Goal: Answer question/provide support: Share knowledge or assist other users

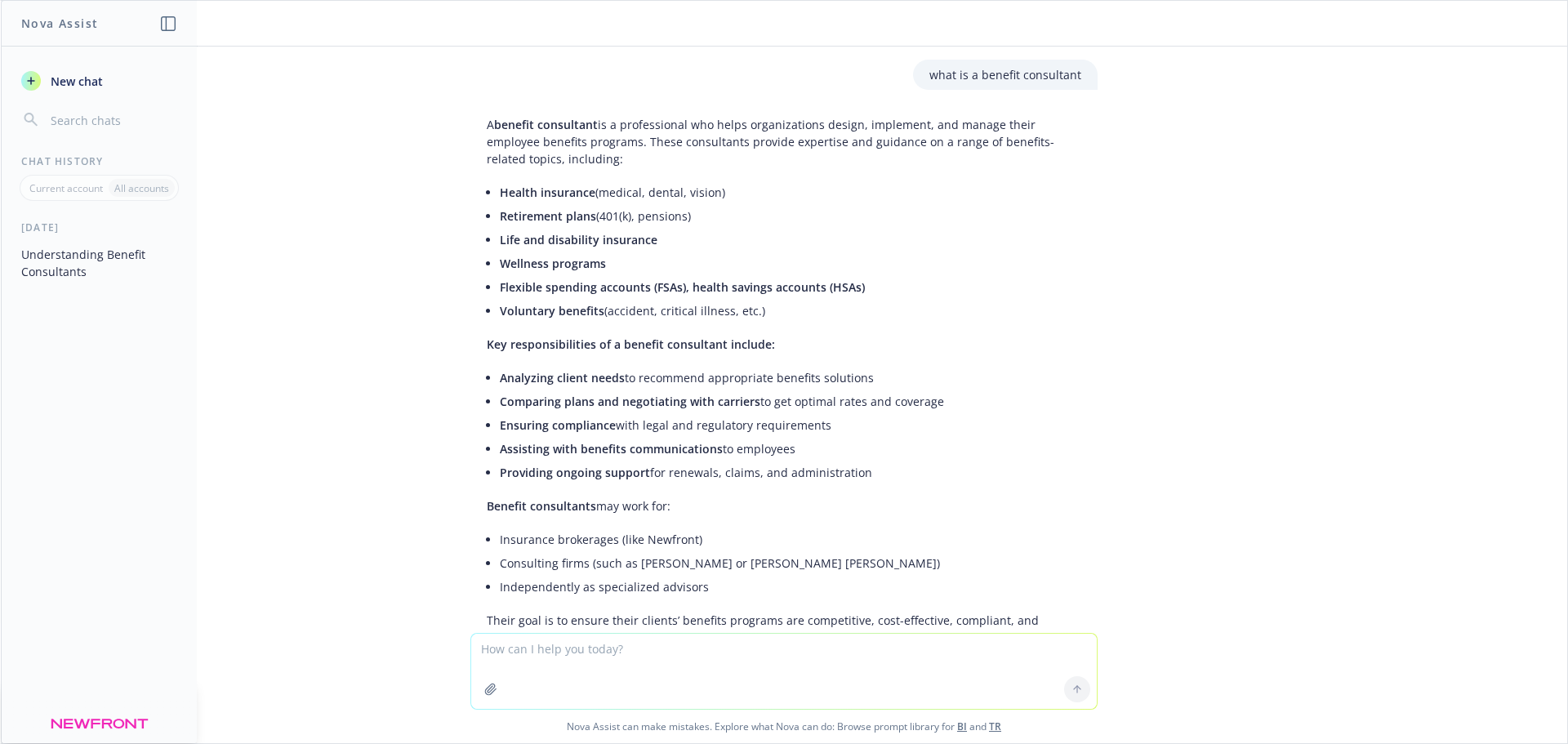
click at [616, 655] on textarea at bounding box center [784, 671] width 626 height 75
type textarea "Letting a client know the employee increases for the past couple years:"
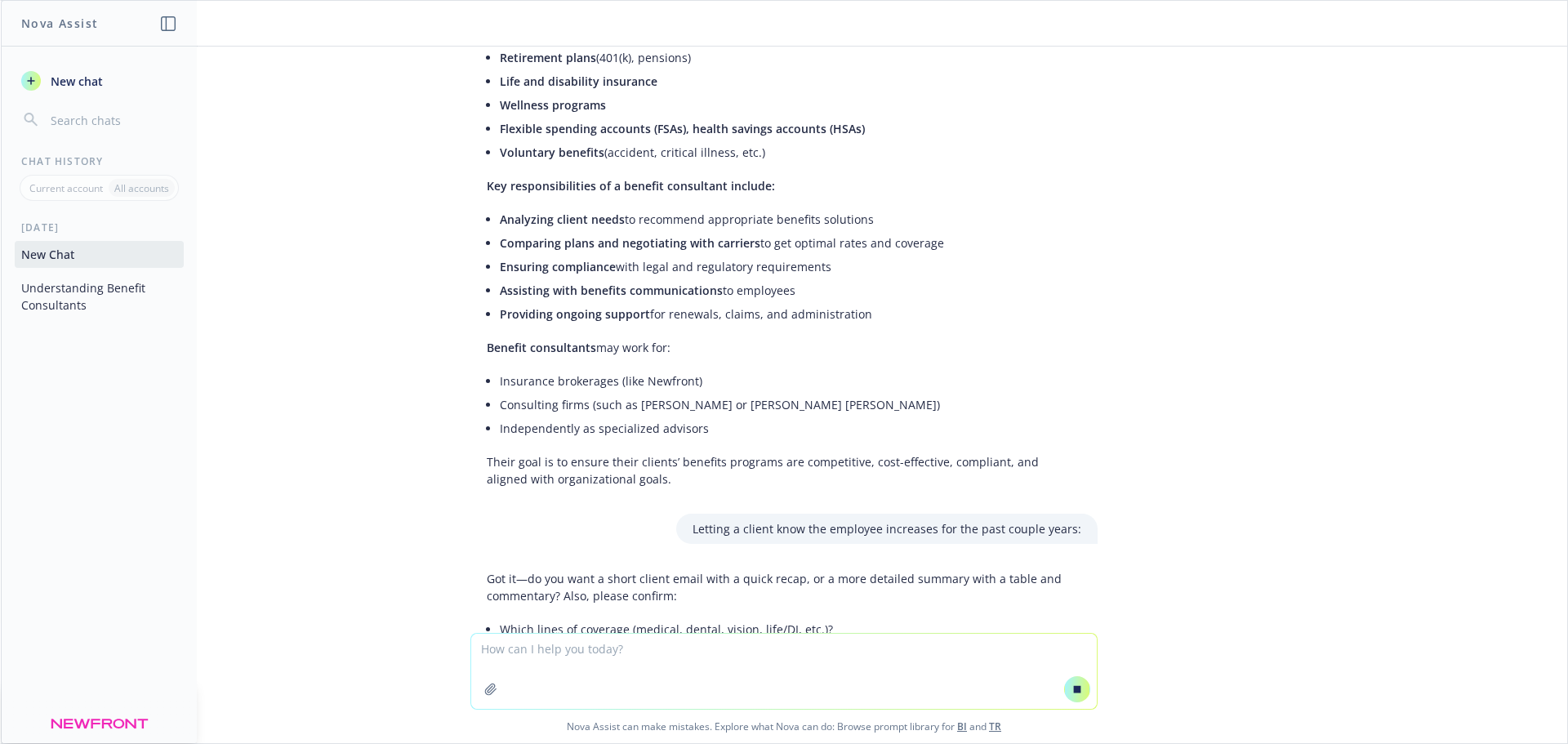
scroll to position [164, 0]
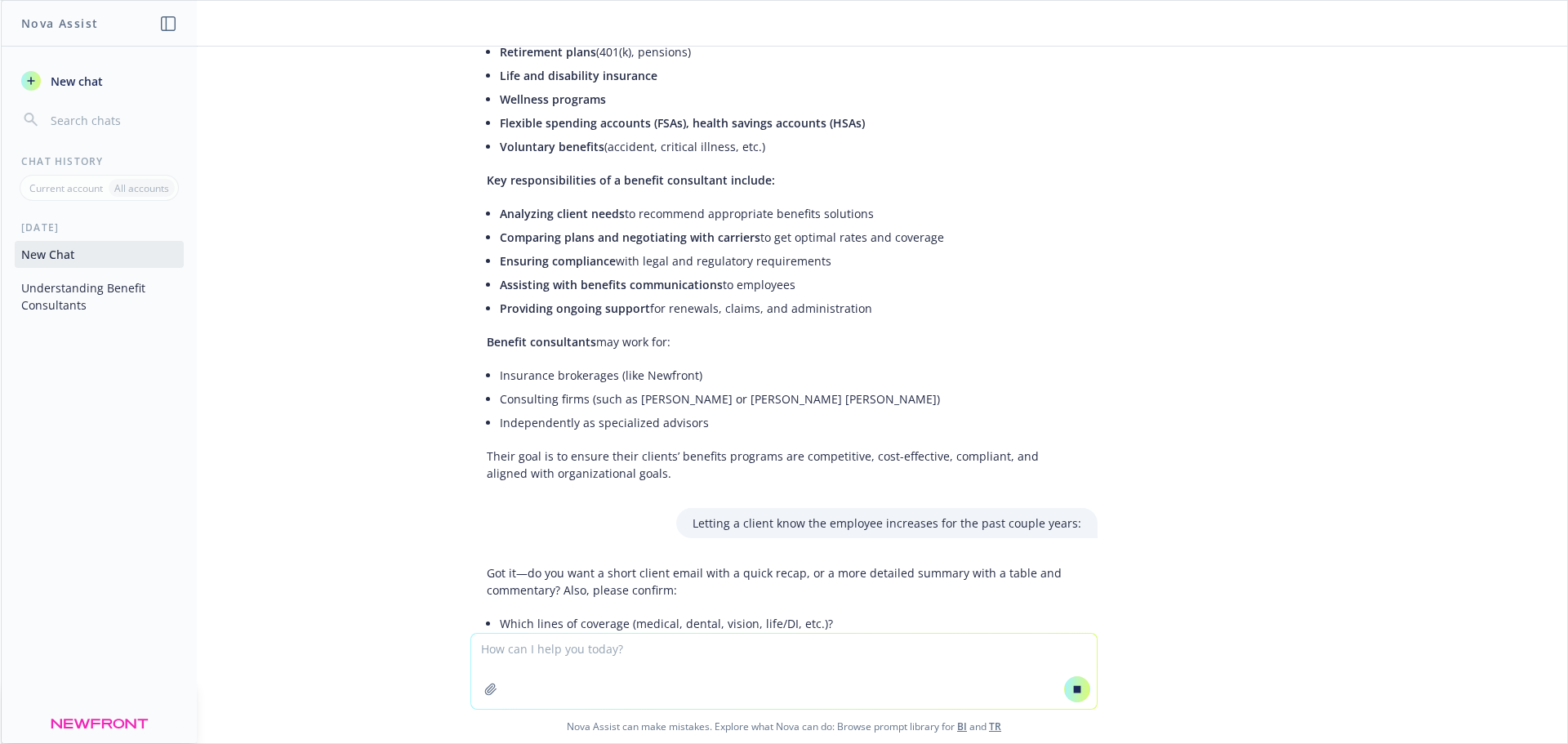
click at [547, 665] on textarea at bounding box center [784, 671] width 626 height 75
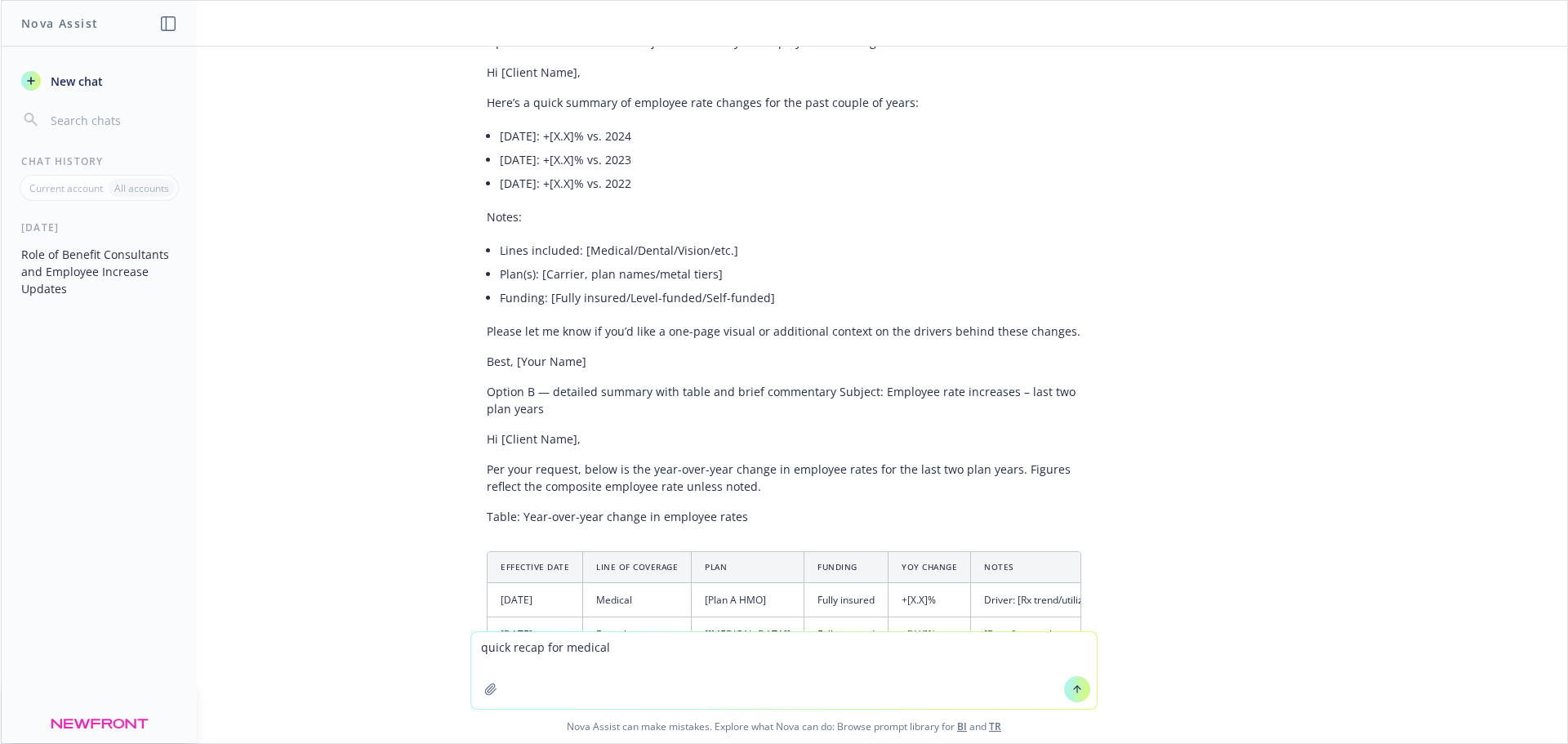
scroll to position [903, 0]
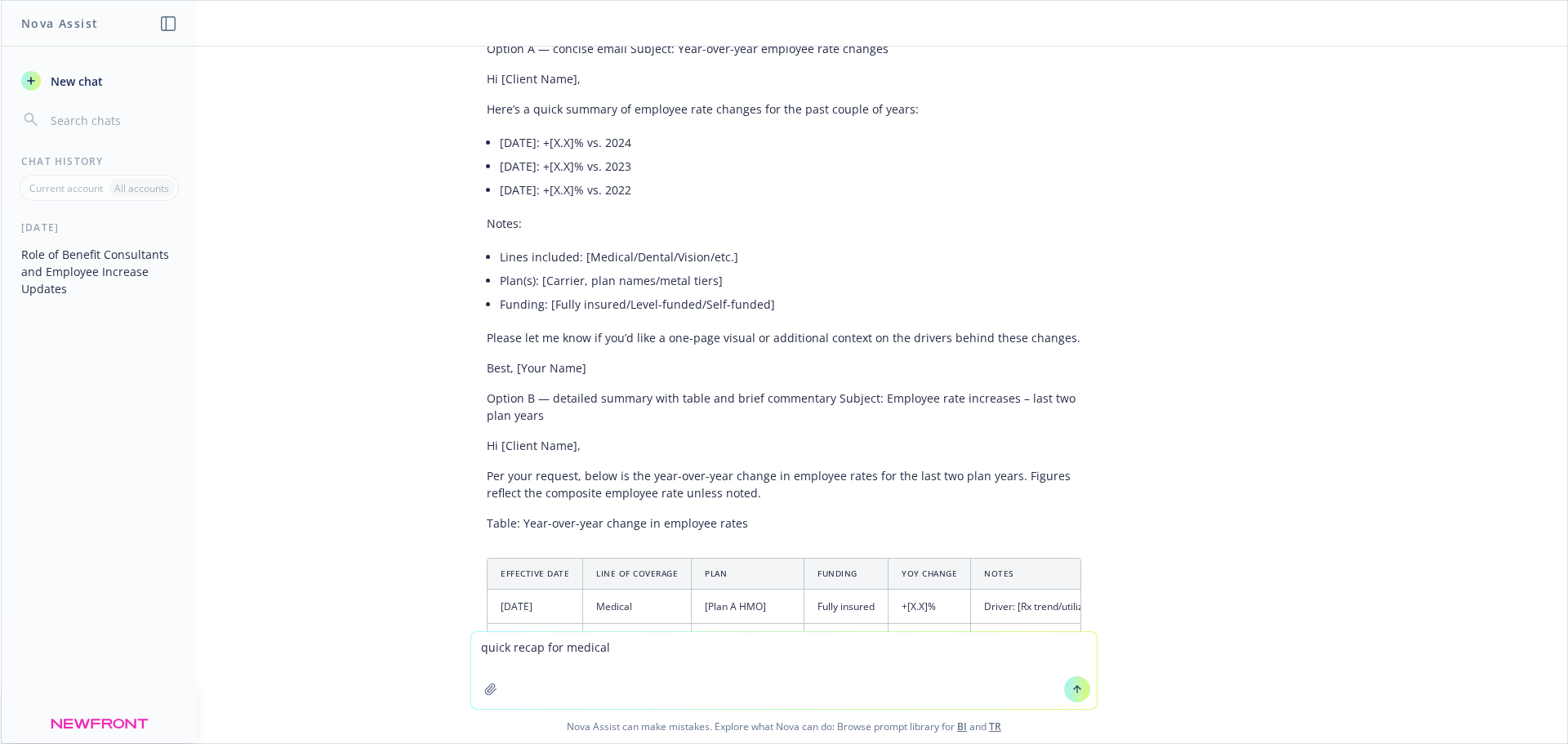
type textarea "quick recap for medical"
click at [600, 644] on textarea "quick recap for medical" at bounding box center [784, 670] width 626 height 77
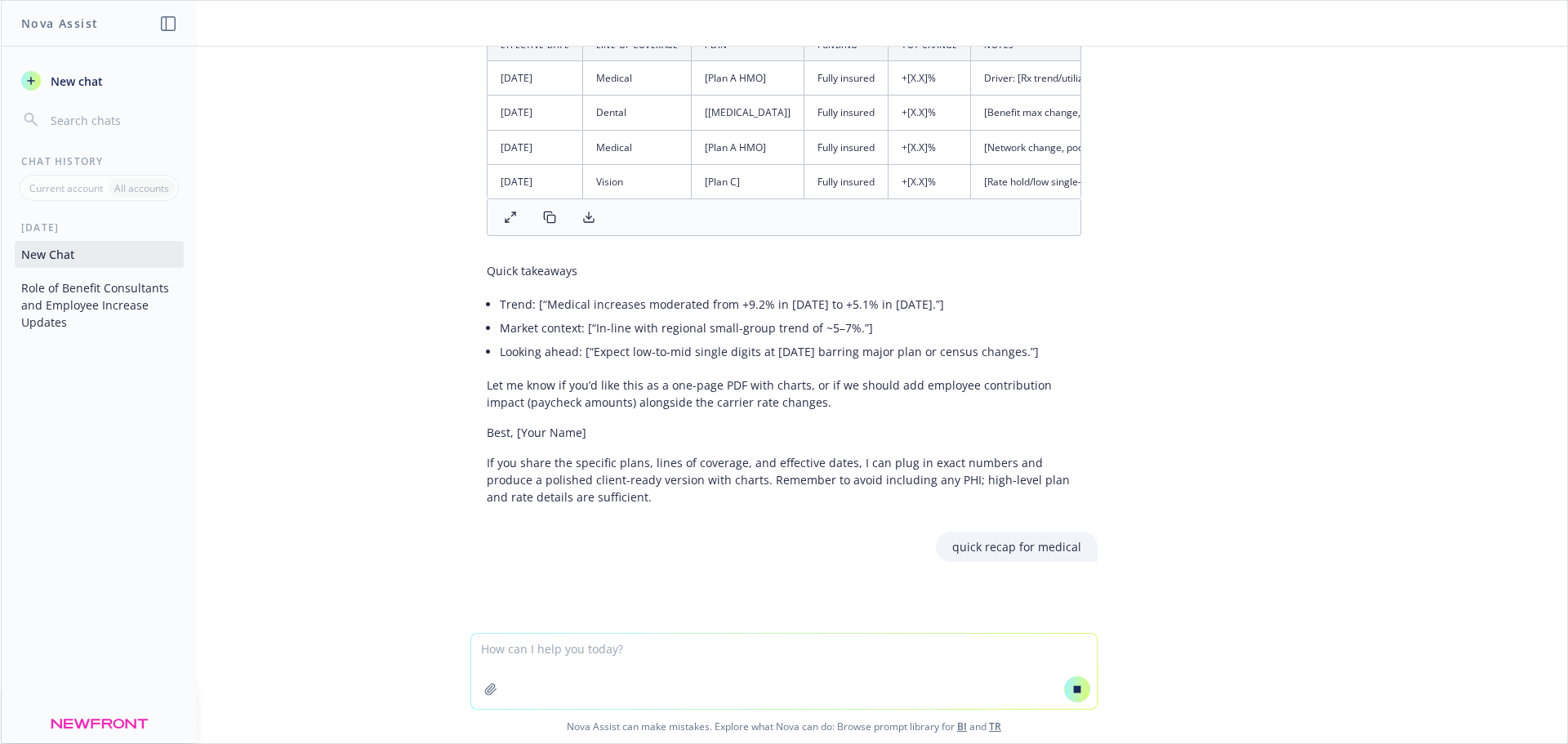
scroll to position [1428, 0]
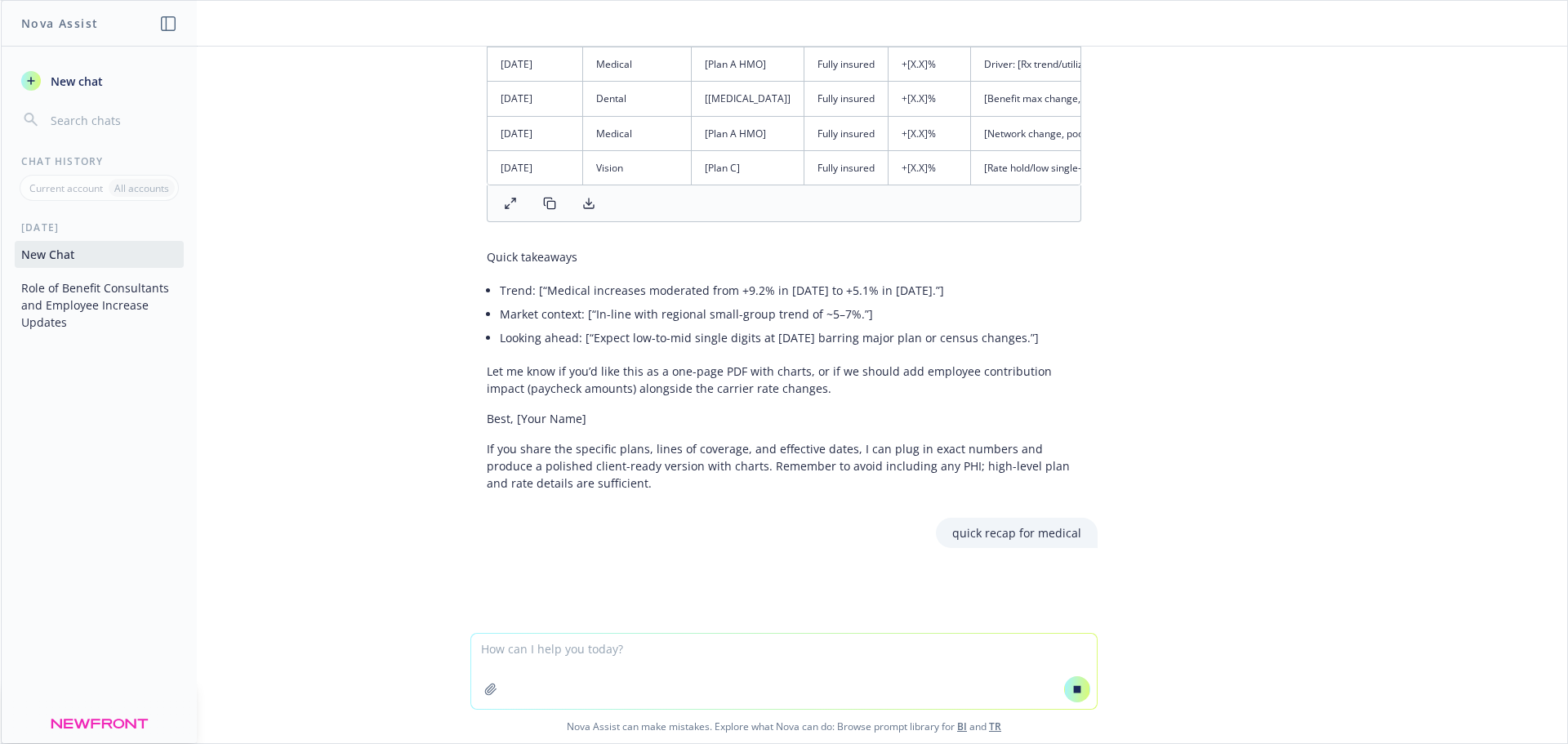
click at [660, 656] on textarea at bounding box center [784, 671] width 626 height 75
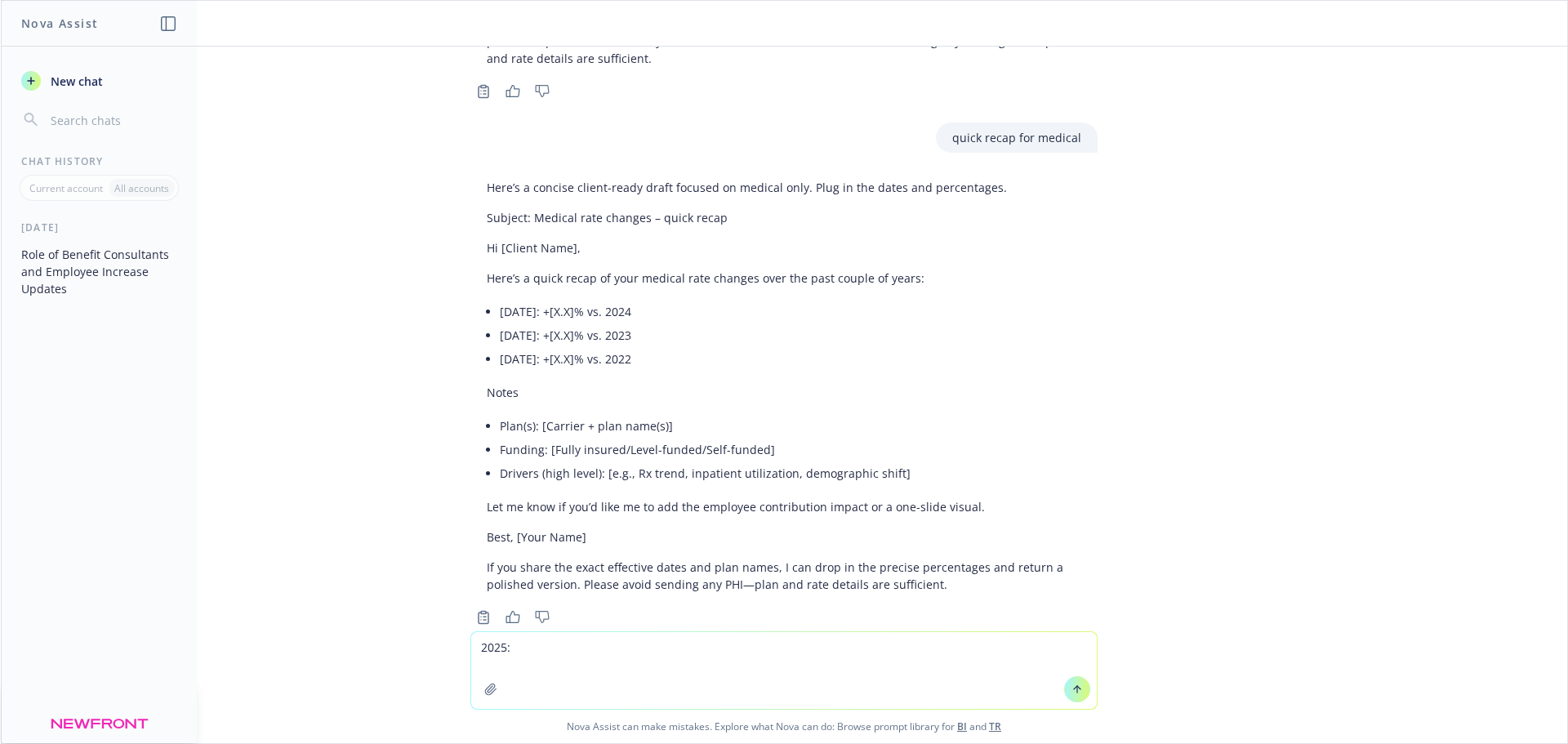
scroll to position [1918, 0]
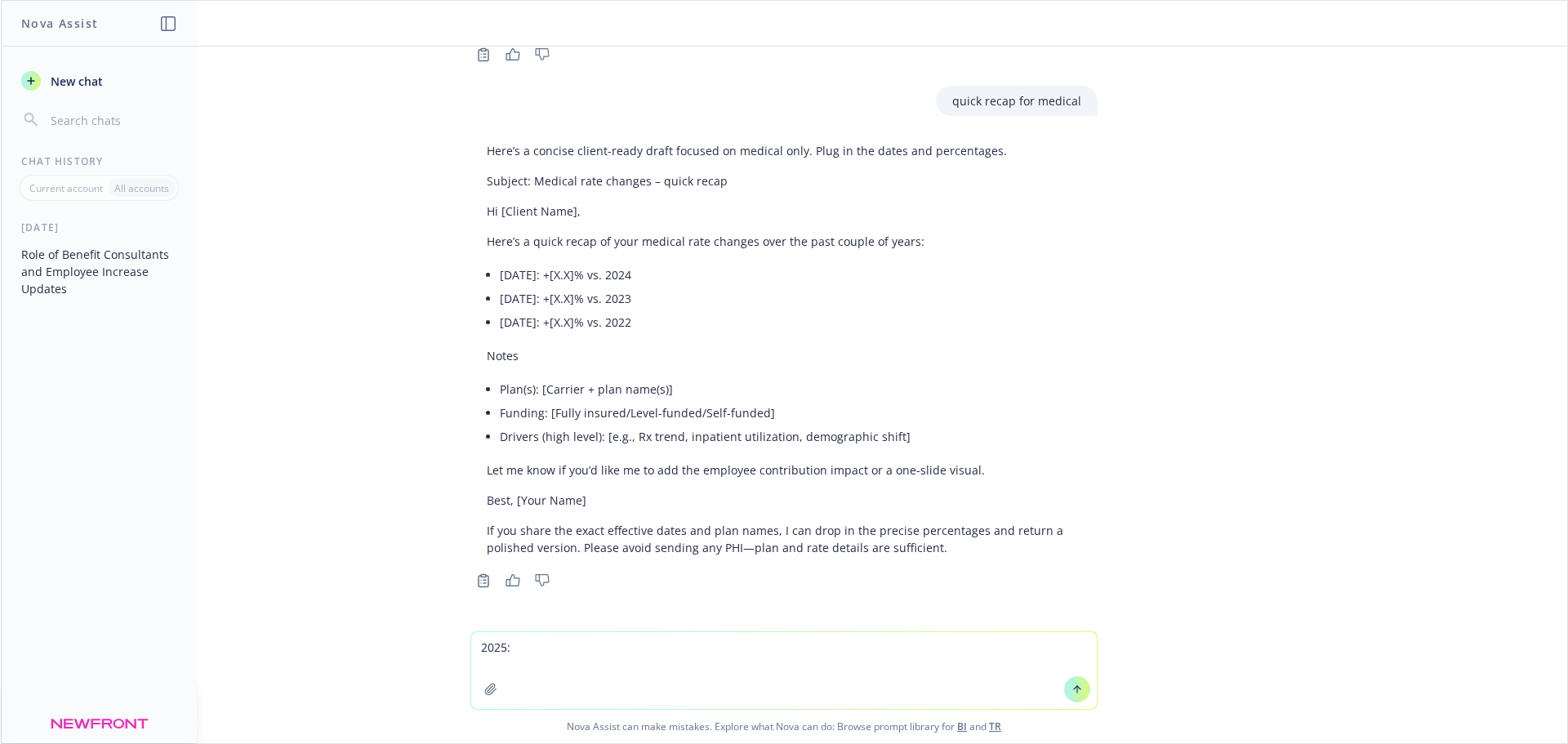
click at [548, 642] on textarea "2025:" at bounding box center [784, 670] width 626 height 77
click at [595, 660] on textarea "2025: 34.8% on EPO," at bounding box center [784, 670] width 626 height 77
click at [602, 656] on textarea "2025: 34.8% on EPO," at bounding box center [784, 670] width 626 height 77
click at [717, 650] on textarea "2025: 34.8% on EPO, 64.8% on PPO," at bounding box center [784, 670] width 626 height 77
click at [879, 654] on textarea "2025: 34.8% on EPO, 64.8% on PPO, 62% on HSA, 2024 plan year:" at bounding box center [784, 670] width 626 height 77
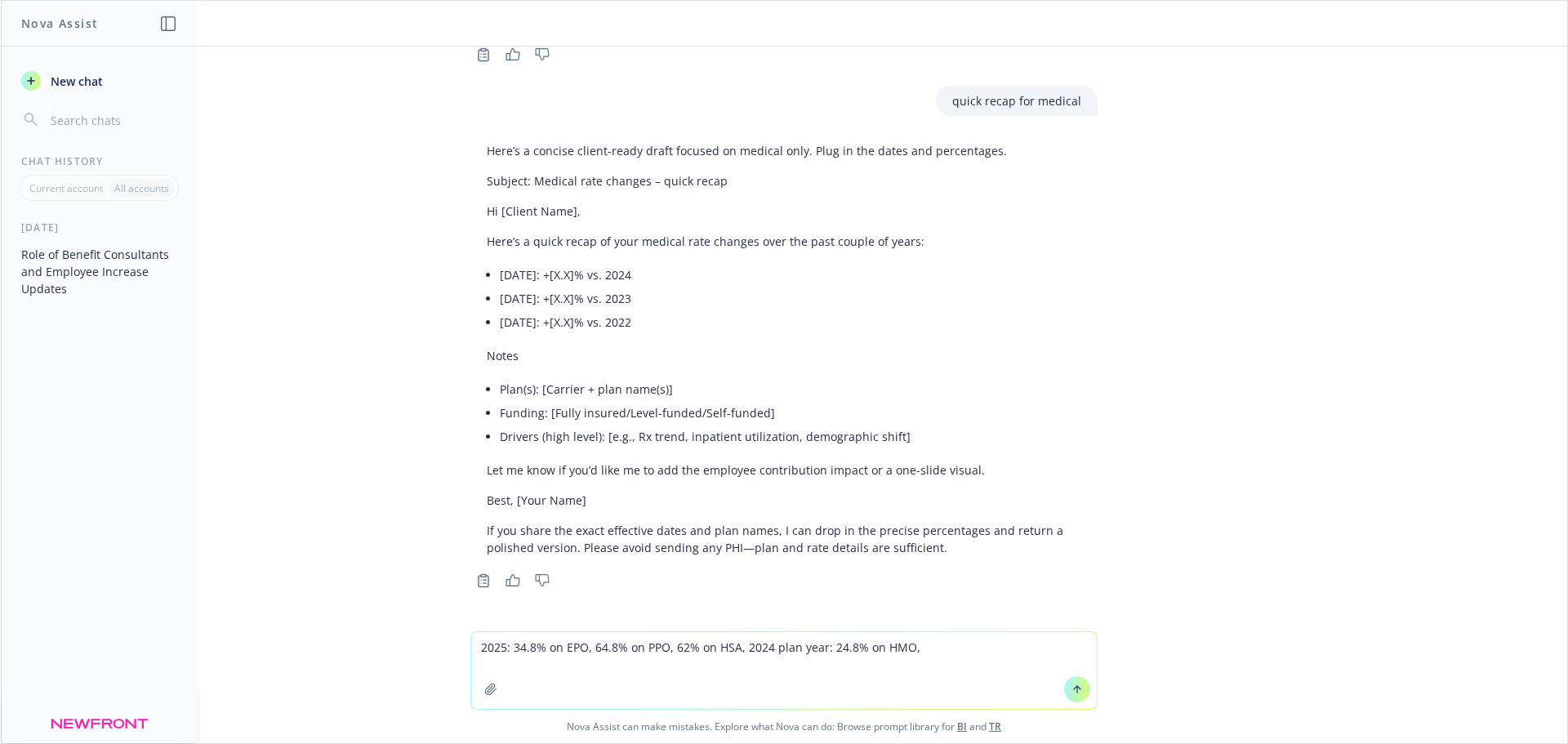
click at [940, 653] on textarea "2025: 34.8% on EPO, 64.8% on PPO, 62% on HSA, 2024 plan year: 24.8% on HMO," at bounding box center [784, 670] width 626 height 77
click at [1019, 655] on textarea "2025: 34.8% on EPO, 64.8% on PPO, 62% on HSA, 2024 plan year: 24.8% on HMO, -45…" at bounding box center [784, 670] width 626 height 77
type textarea "2025: 34.8% on EPO, 64.8% on PPO, 62% on HSA, 2024 plan year: 24.8% on HMO, -45…"
drag, startPoint x: 1073, startPoint y: 686, endPoint x: 1096, endPoint y: 643, distance: 48.8
click at [1073, 687] on icon at bounding box center [1077, 689] width 11 height 11
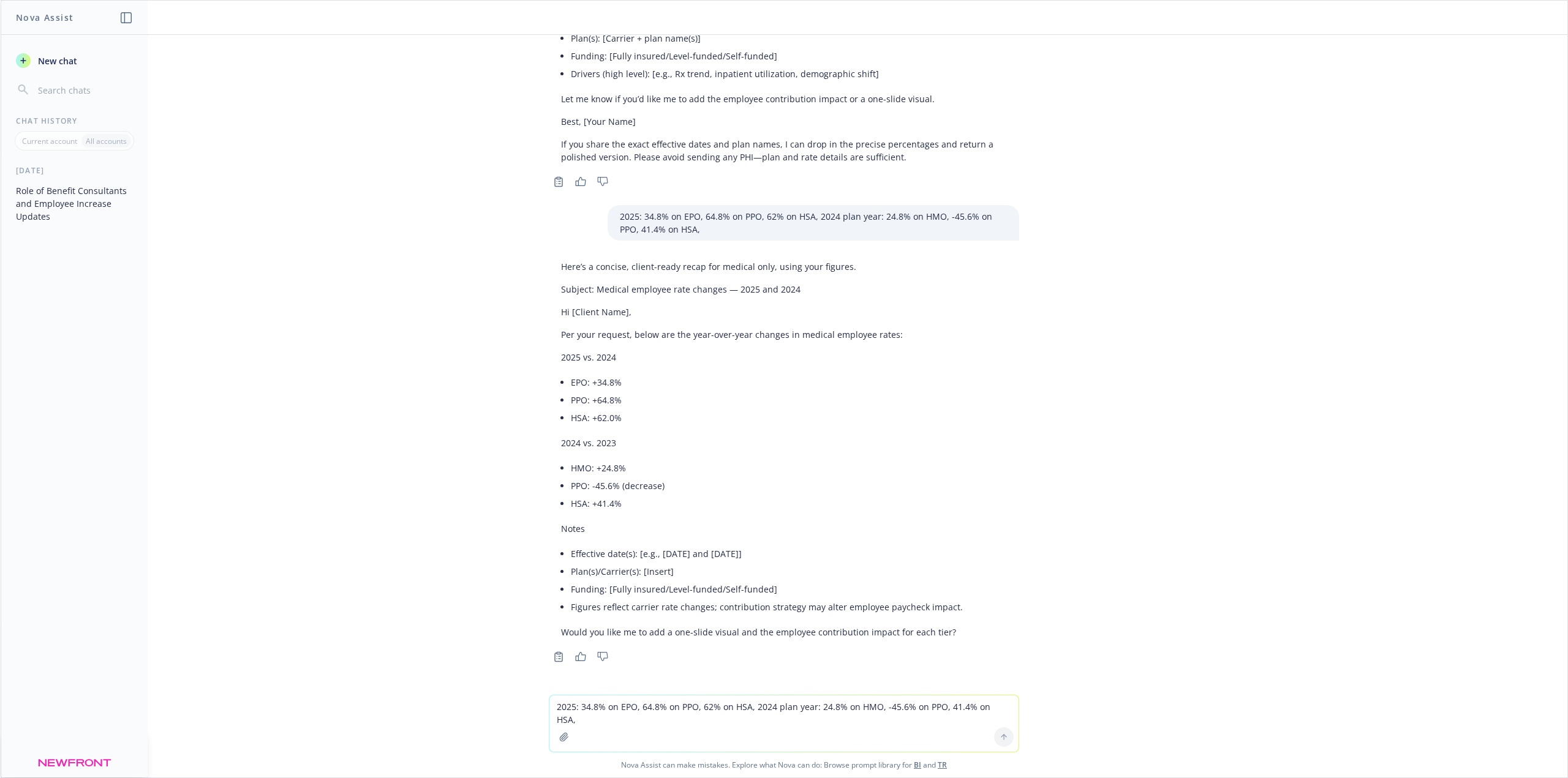
scroll to position [1692, 0]
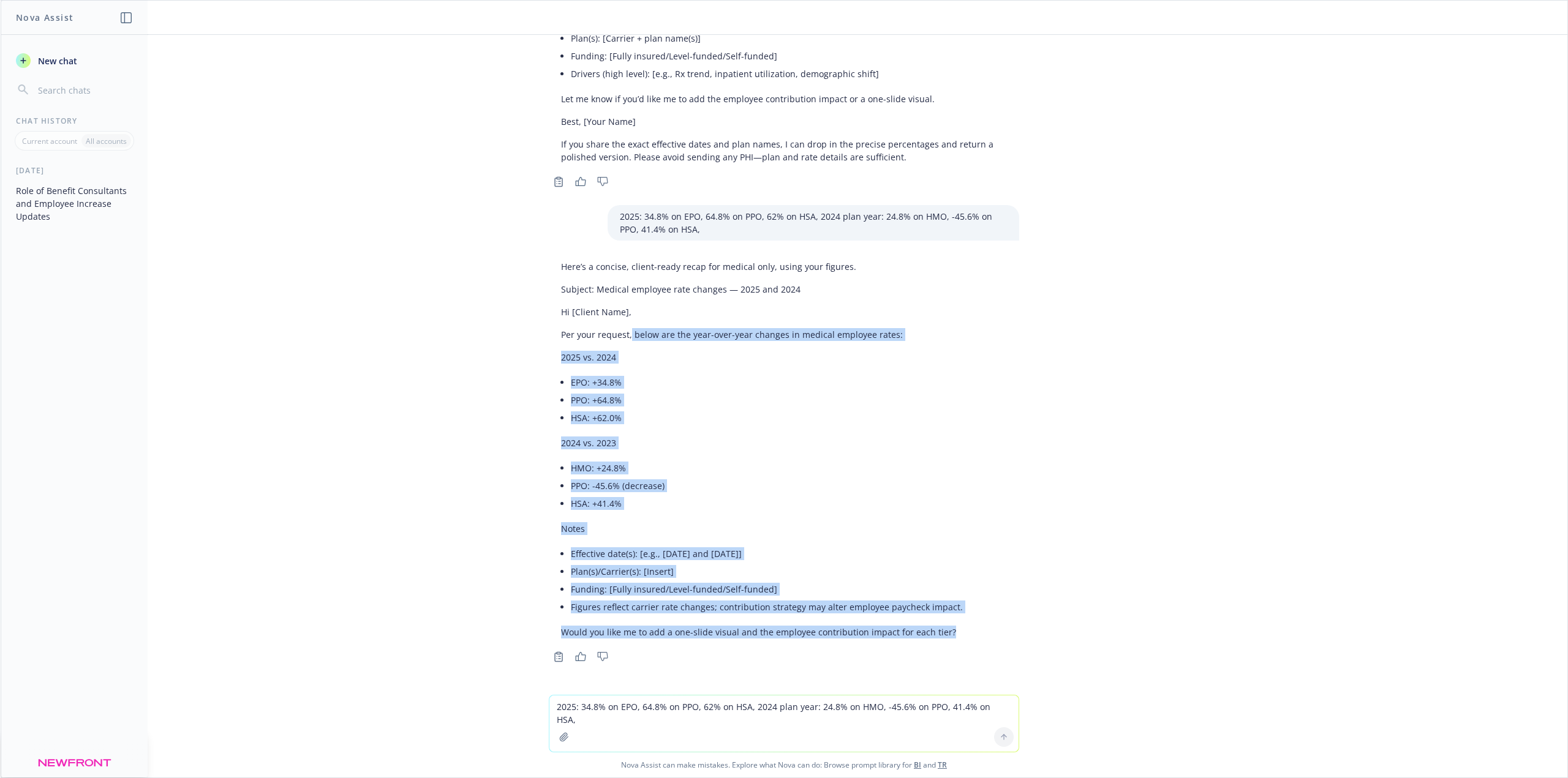
drag, startPoint x: 622, startPoint y: 333, endPoint x: 1002, endPoint y: 637, distance: 486.6
click at [1002, 637] on div "Here’s a concise, client-ready recap for medical only, using your figures. Subj…" at bounding box center [784, 449] width 471 height 388
click at [596, 585] on li "Funding: [Fully insured/Level-funded/Self-funded]" at bounding box center [767, 589] width 392 height 17
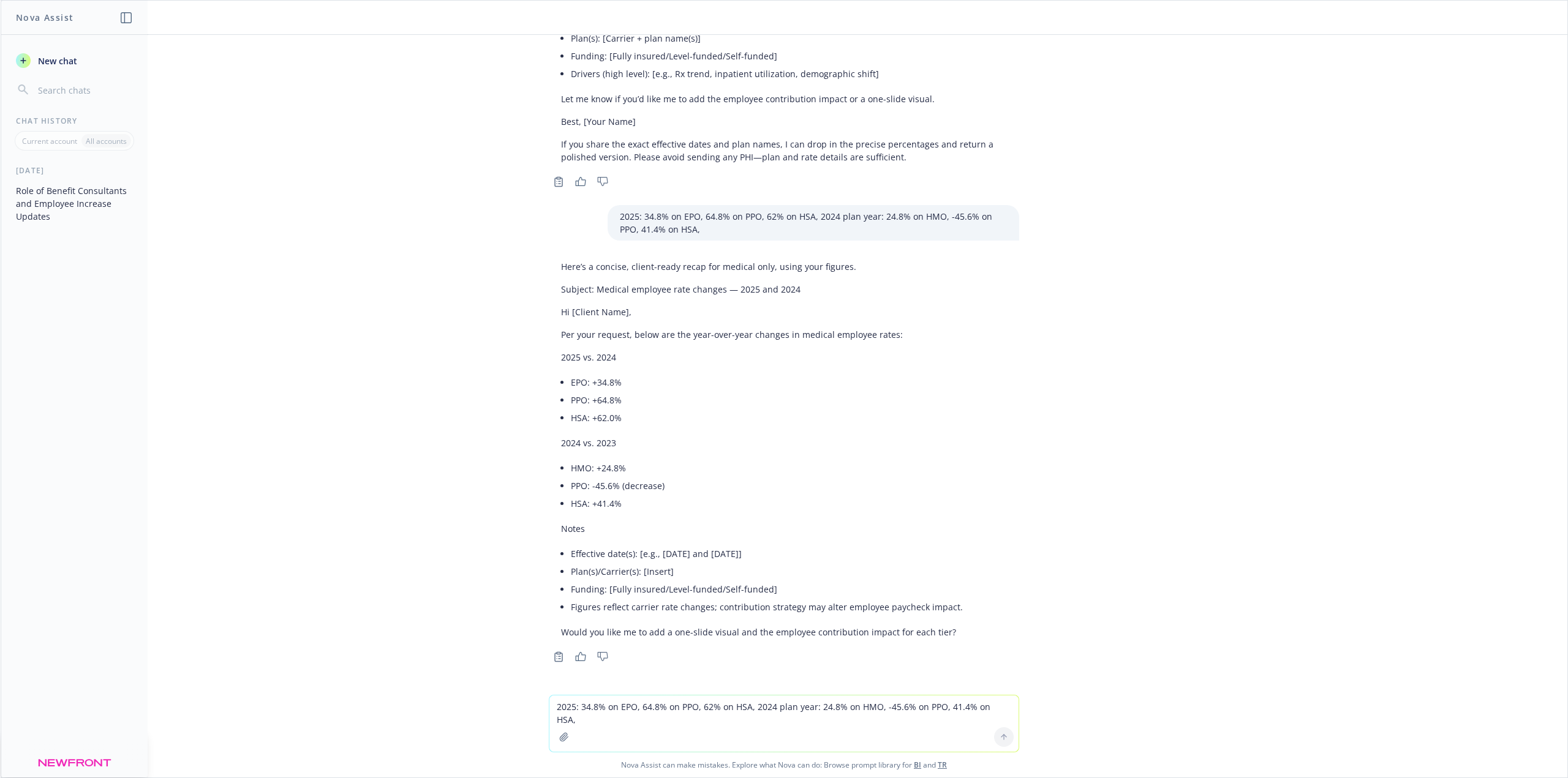
click at [639, 713] on textarea "2025: 34.8% on EPO, 64.8% on PPO, 62% on HSA, 2024 plan year: 24.8% on HMO, -45…" at bounding box center [784, 723] width 469 height 56
type textarea "[DATE] and the carrier is UHC Fully Insured"
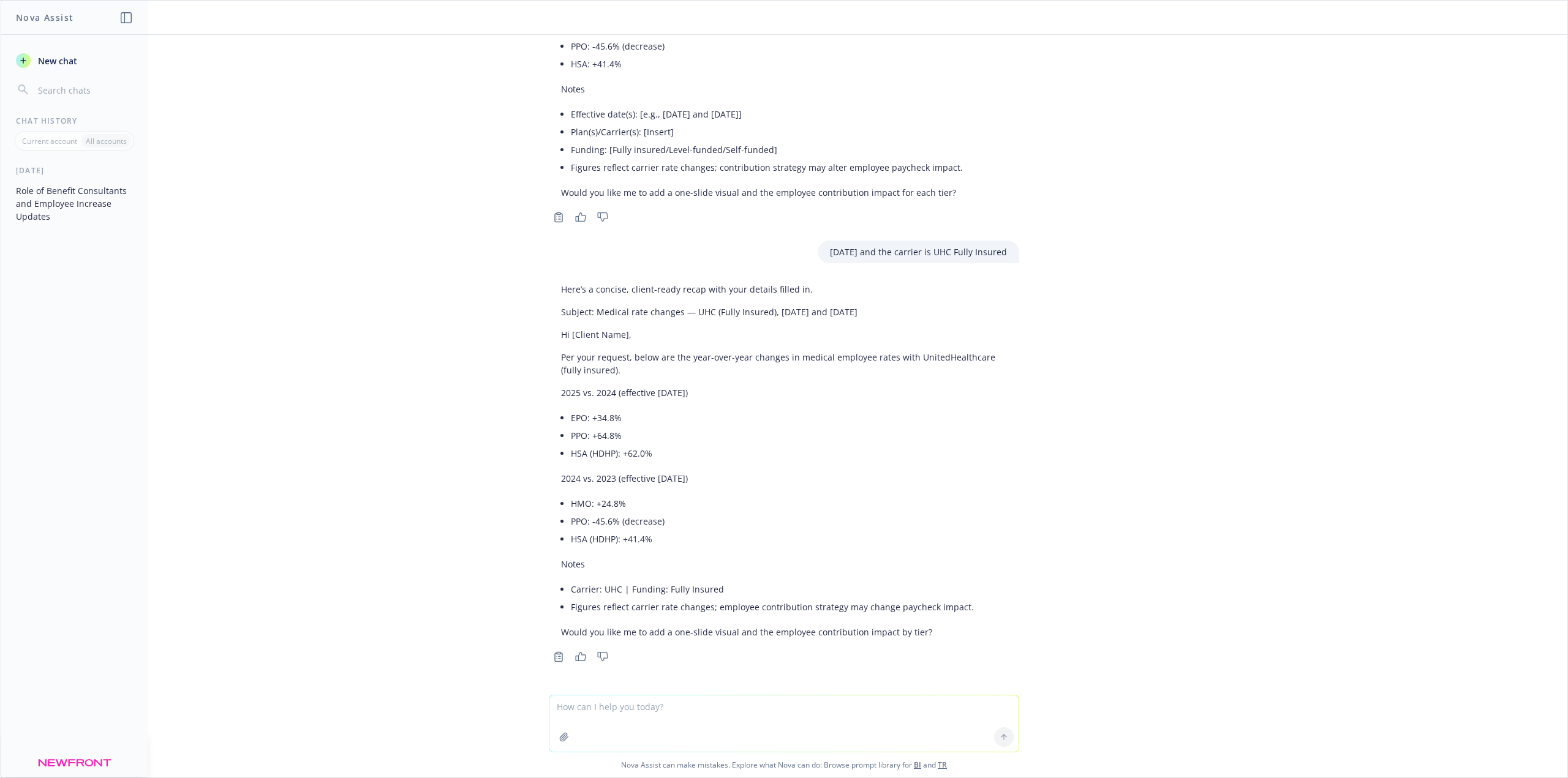
scroll to position [2131, 0]
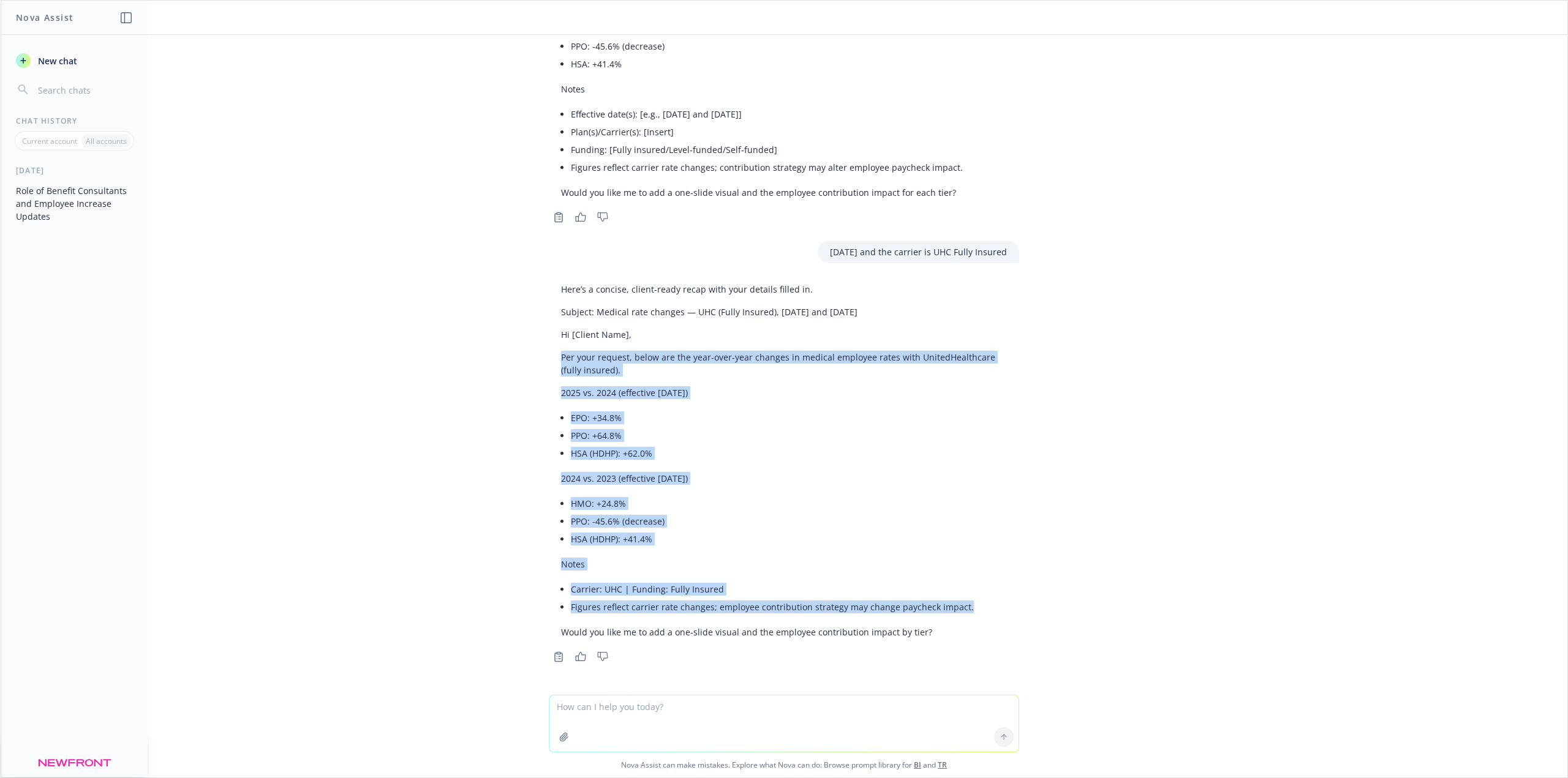
drag, startPoint x: 552, startPoint y: 355, endPoint x: 978, endPoint y: 608, distance: 495.5
click at [978, 608] on div "Here’s a concise, client-ready recap with your details filled in. Subject: Medi…" at bounding box center [784, 461] width 471 height 365
click at [647, 420] on li "EPO: +34.8%" at bounding box center [789, 417] width 436 height 17
click at [561, 361] on p "Per your request, below are the year-over-year changes in medical employee rate…" at bounding box center [784, 363] width 446 height 26
click at [561, 357] on p "Per your request, below are the year-over-year changes in medical employee rate…" at bounding box center [784, 363] width 446 height 26
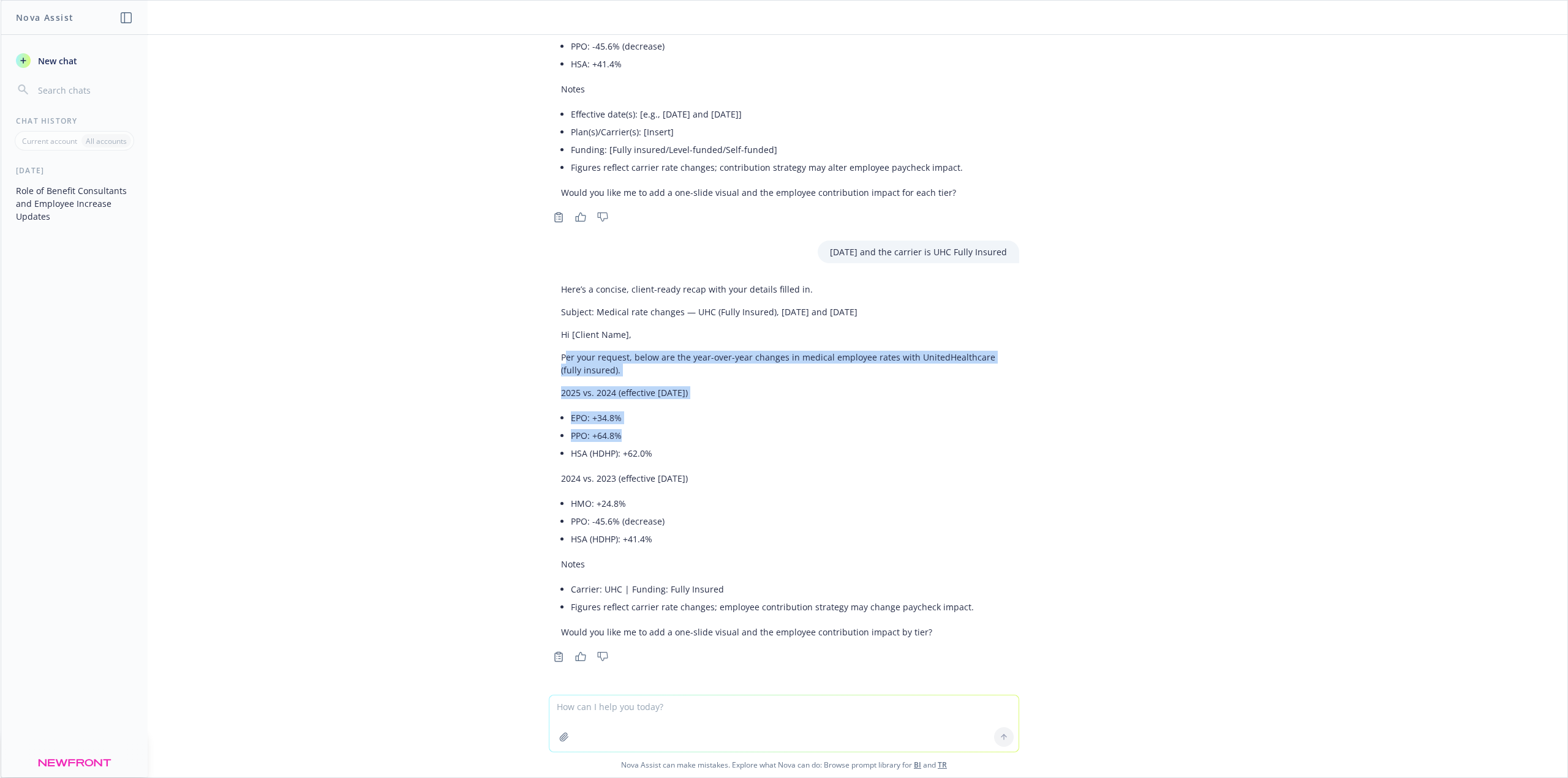
drag, startPoint x: 557, startPoint y: 357, endPoint x: 791, endPoint y: 440, distance: 248.3
click at [791, 440] on div "Here’s a concise, client-ready recap with your details filled in. Subject: Medi…" at bounding box center [784, 461] width 471 height 365
click at [615, 370] on p "Per your request, below are the year-over-year changes in medical employee rate…" at bounding box center [784, 363] width 446 height 26
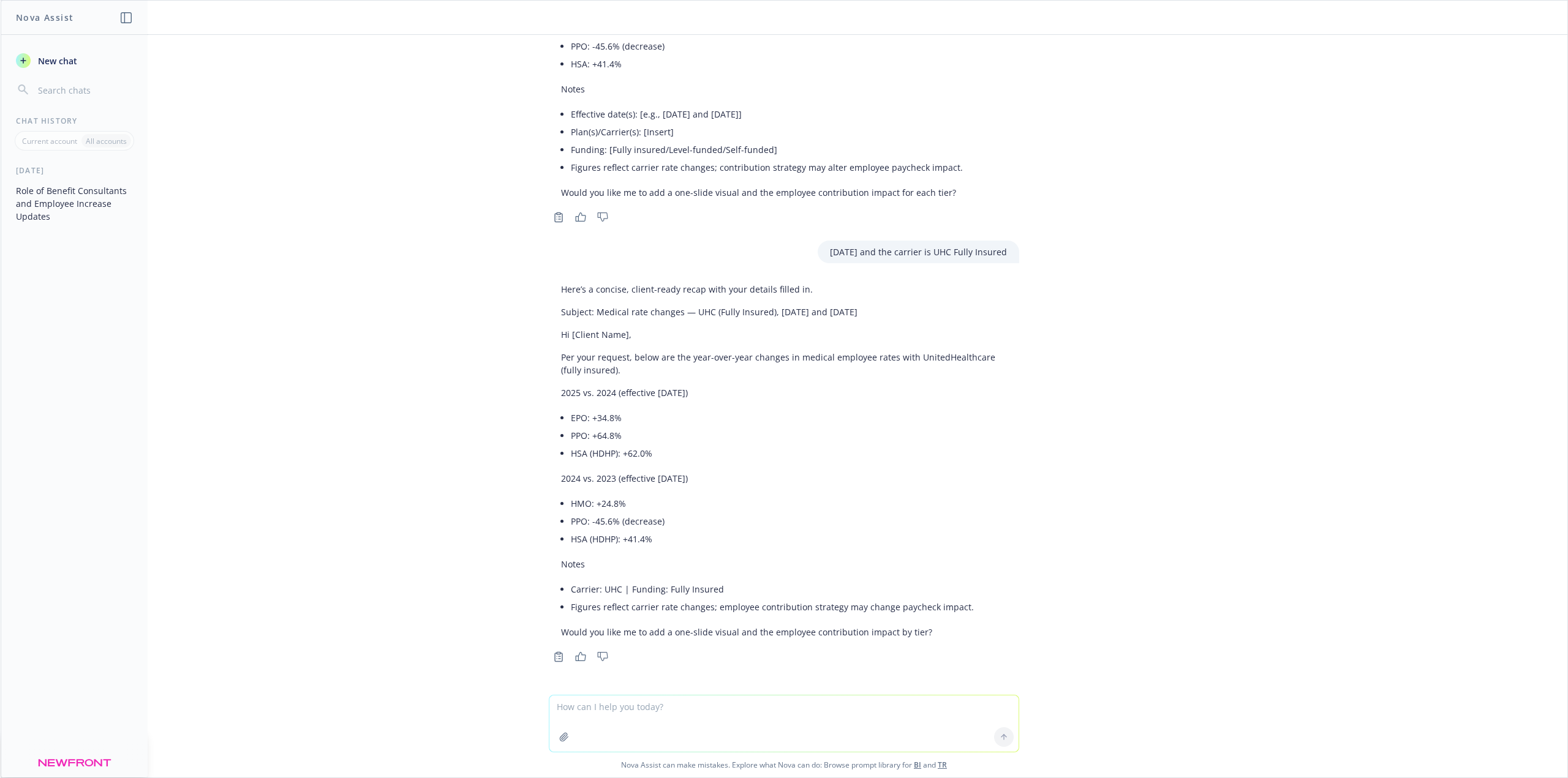
click at [549, 356] on div "Here’s a concise, client-ready recap with your details filled in. Subject: Medi…" at bounding box center [784, 461] width 471 height 365
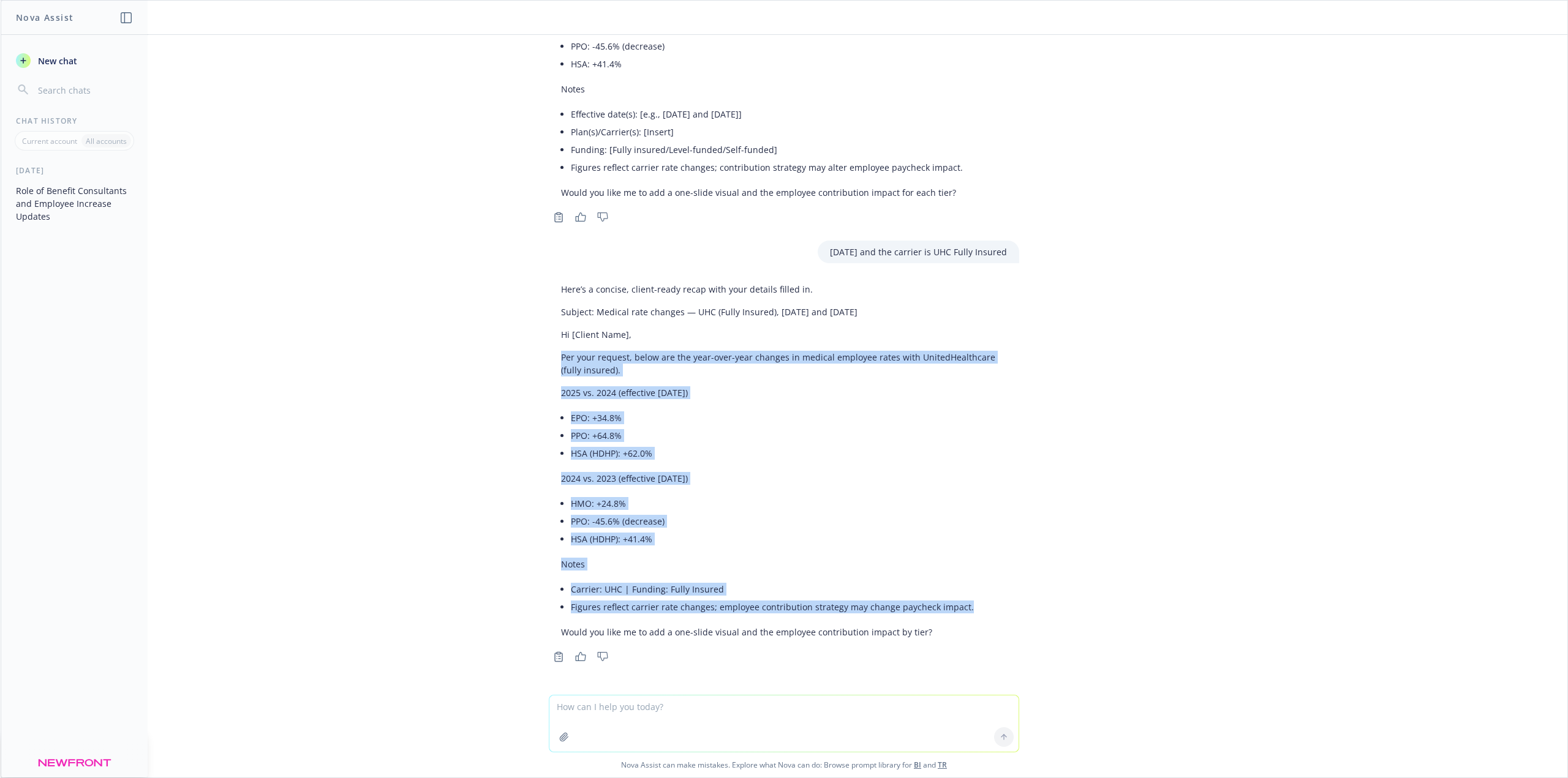
drag, startPoint x: 552, startPoint y: 356, endPoint x: 1061, endPoint y: 619, distance: 572.9
click at [1061, 619] on div "what is a benefit consultant A benefit consultant is a professional who helps o…" at bounding box center [784, 365] width 1567 height 660
copy div "Per your request, below are the year-over-year changes in medical employee rate…"
drag, startPoint x: 595, startPoint y: 702, endPoint x: 604, endPoint y: 684, distance: 20.1
click at [595, 702] on textarea at bounding box center [784, 723] width 469 height 56
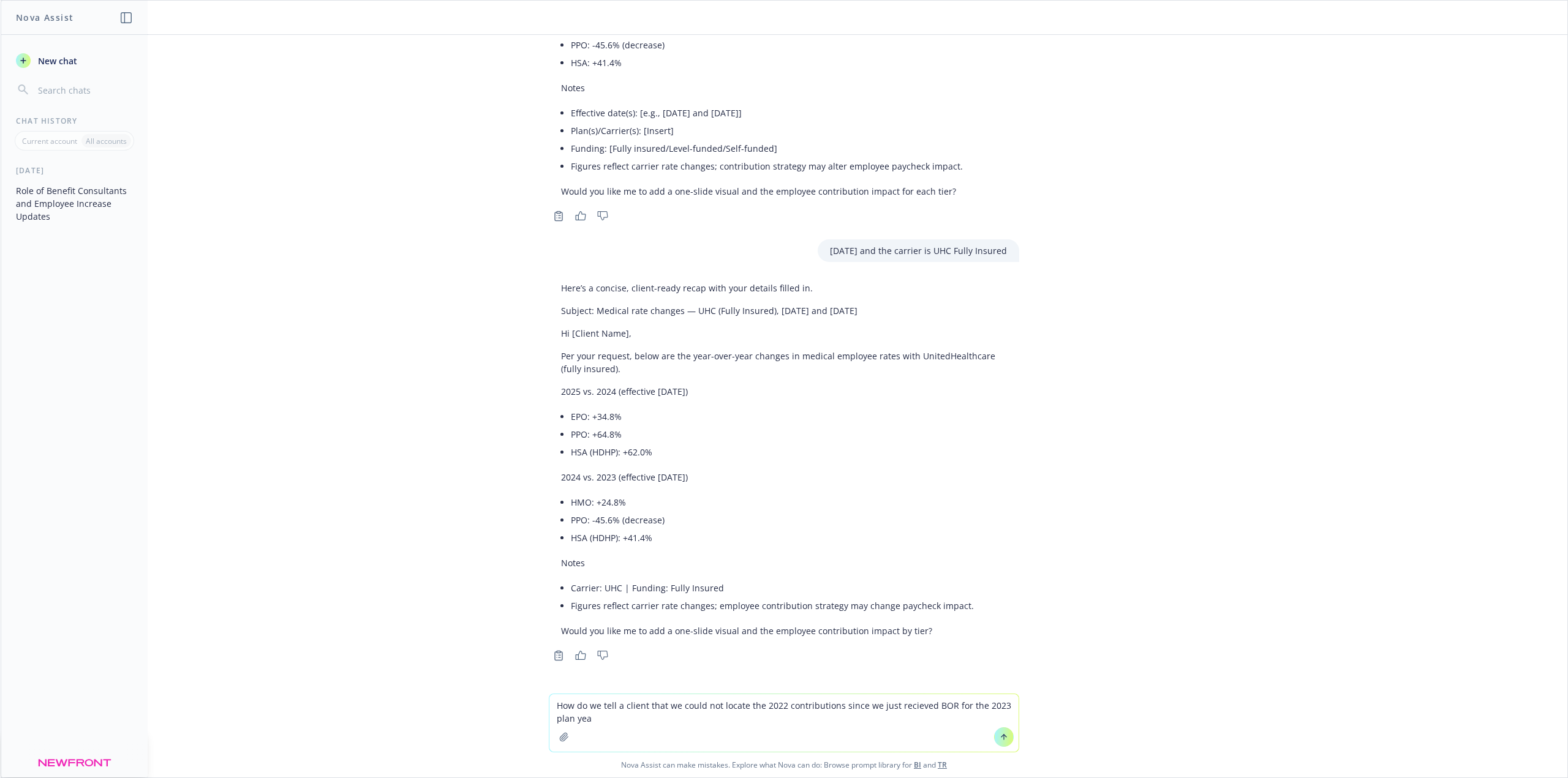
type textarea "How do we tell a client that we could not locate the 2022 contributions since w…"
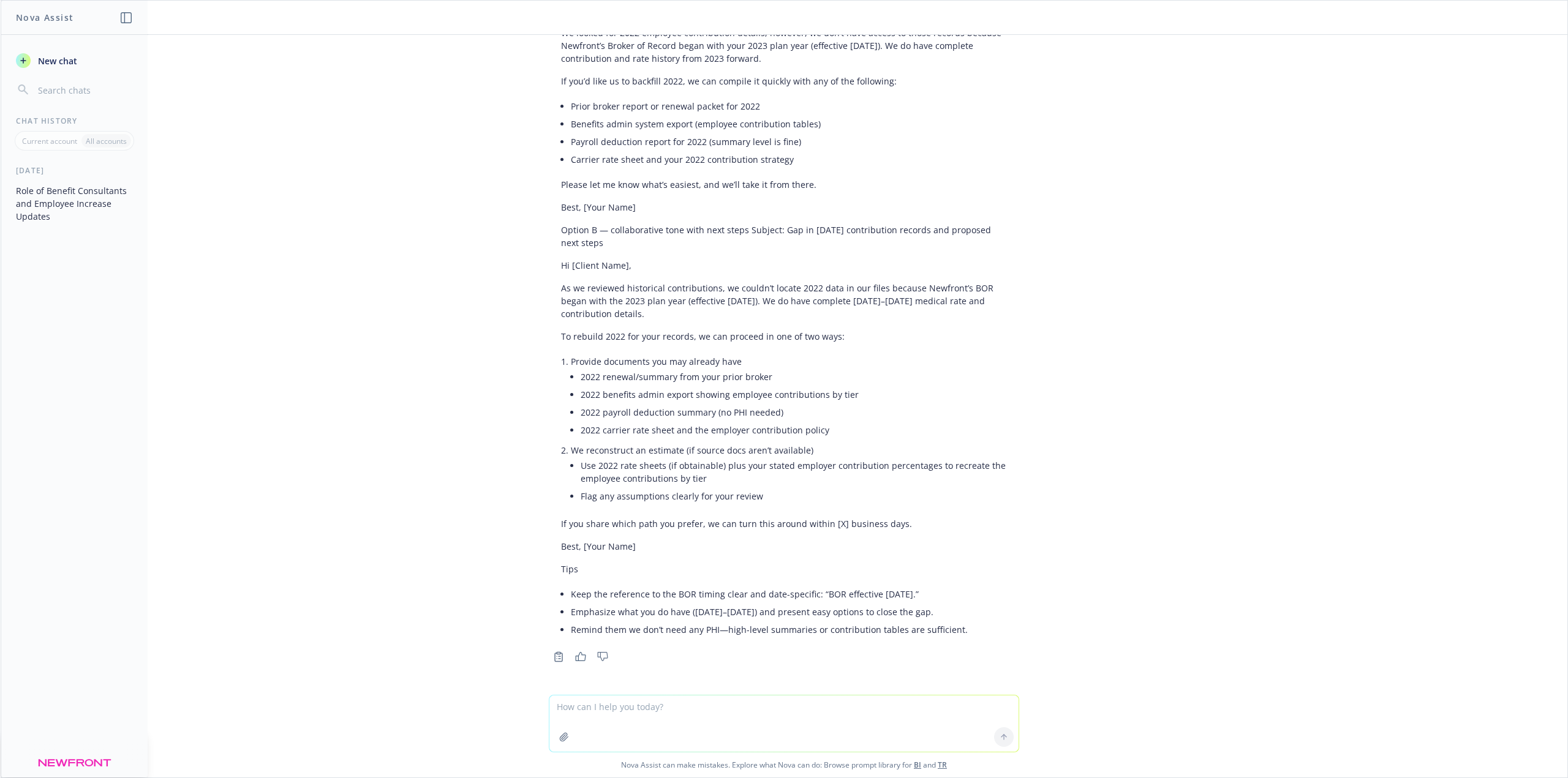
scroll to position [2847, 0]
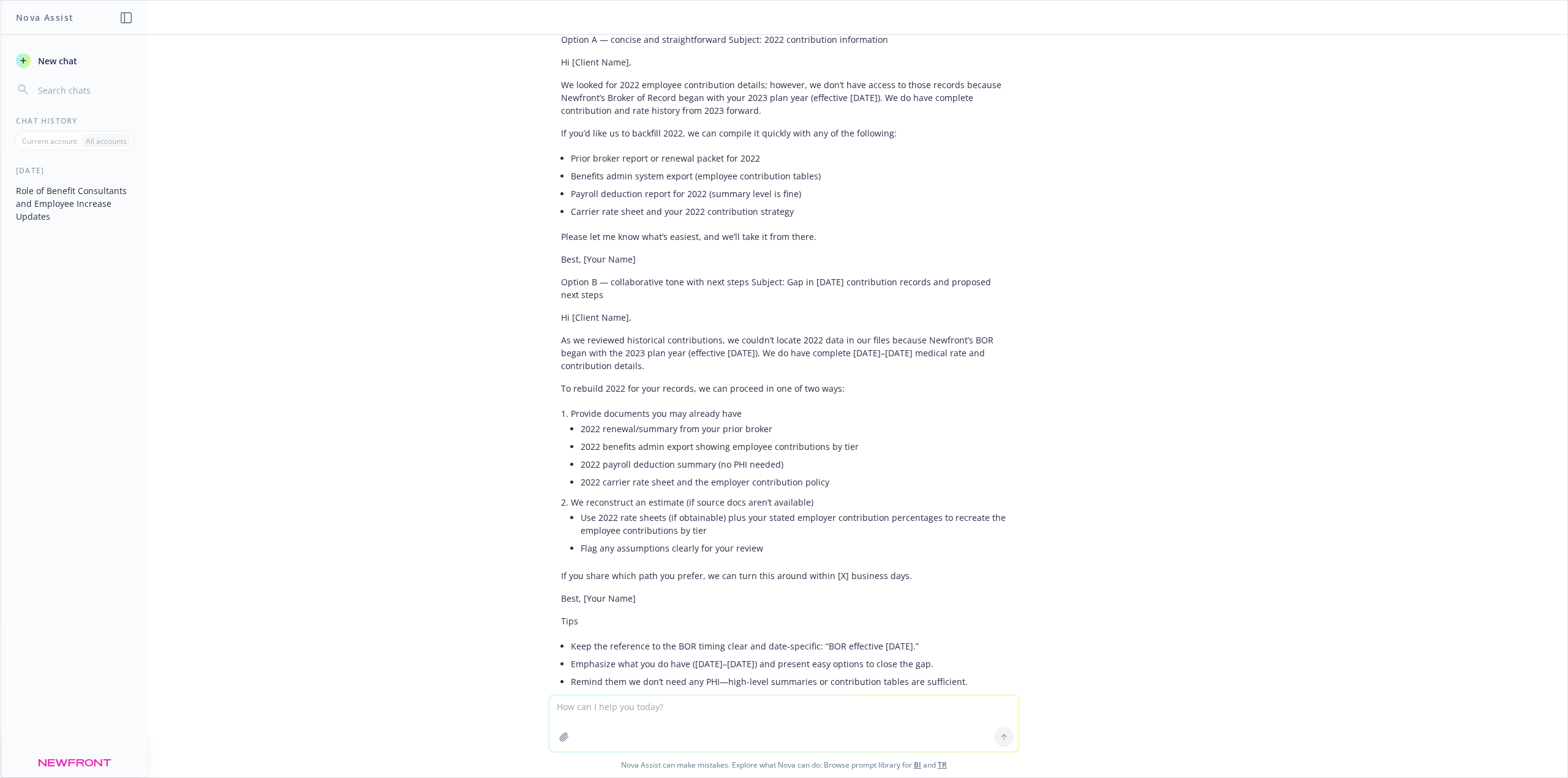
click at [688, 715] on textarea at bounding box center [784, 723] width 469 height 56
paste textarea "we just got off a call with [PERSON_NAME] and she wants to have both DPPO plans…"
type textarea "Email to client with contribution scenario requested of we just got off a call …"
drag, startPoint x: 1005, startPoint y: 738, endPoint x: 1081, endPoint y: 697, distance: 86.4
click at [1005, 738] on button at bounding box center [1004, 737] width 19 height 19
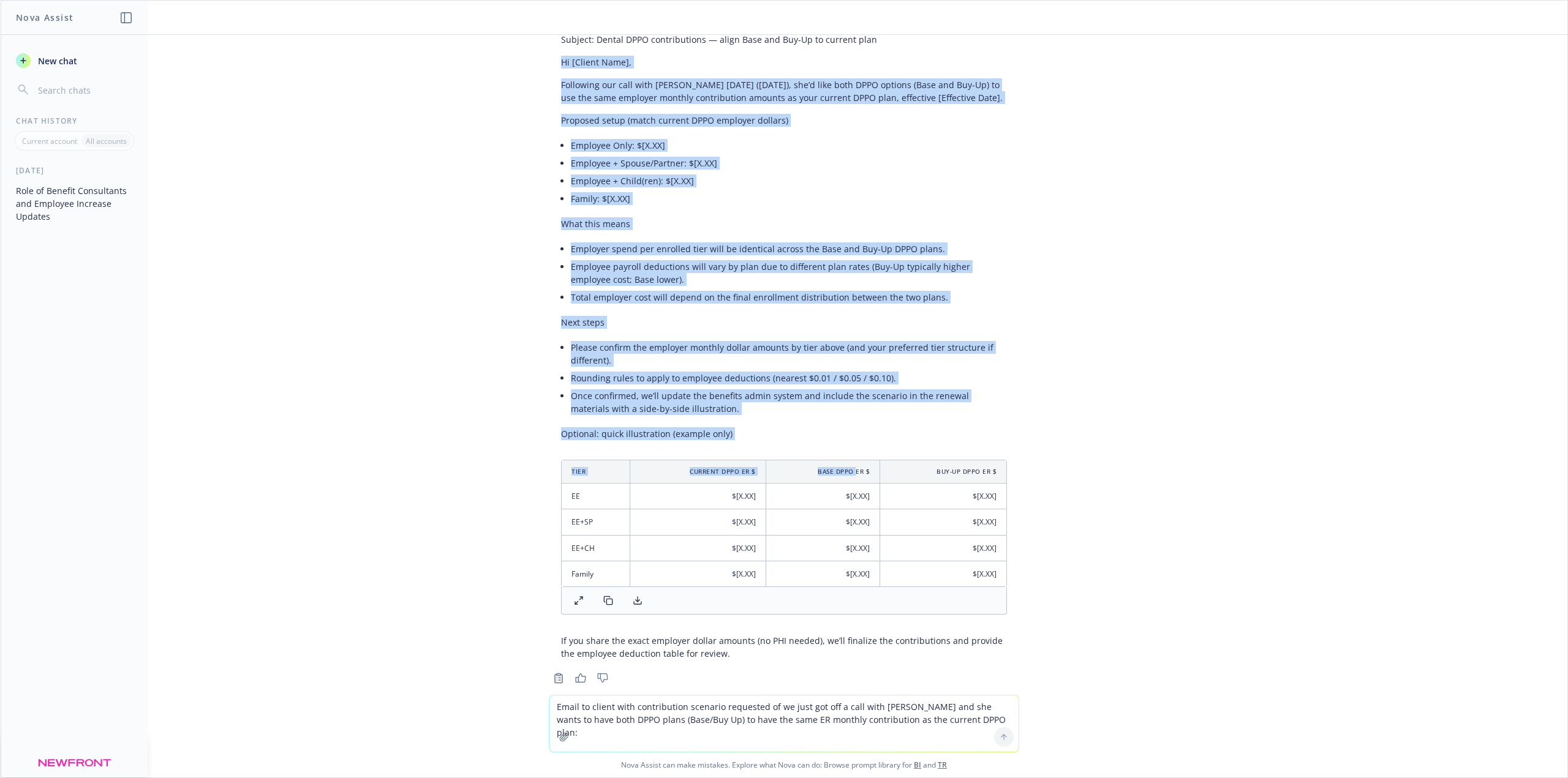
scroll to position [3667, 0]
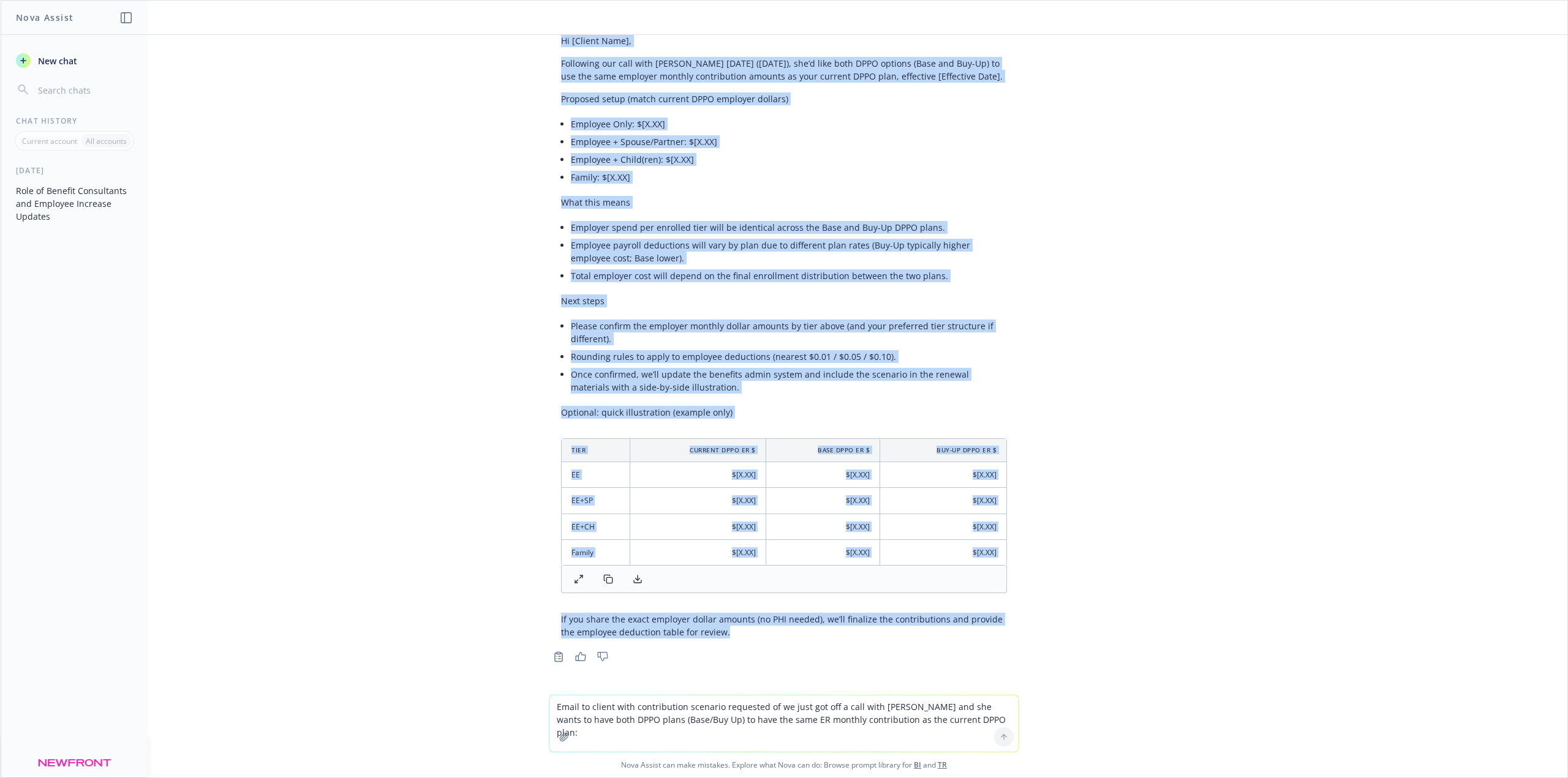
drag, startPoint x: 550, startPoint y: 225, endPoint x: 830, endPoint y: 626, distance: 489.1
click at [830, 626] on div "Here’s a concise, client-ready email you can send. Subject: Dental DPPO contrib…" at bounding box center [784, 314] width 471 height 659
copy div "Lo [Ipsumd Sita], Consectet adi elit sedd Eiusm tempo (Incididun 78, 8324), utl…"
click at [1237, 400] on div "what is a benefit consultant A benefit consultant is a professional who helps o…" at bounding box center [784, 365] width 1567 height 660
